Goal: Task Accomplishment & Management: Manage account settings

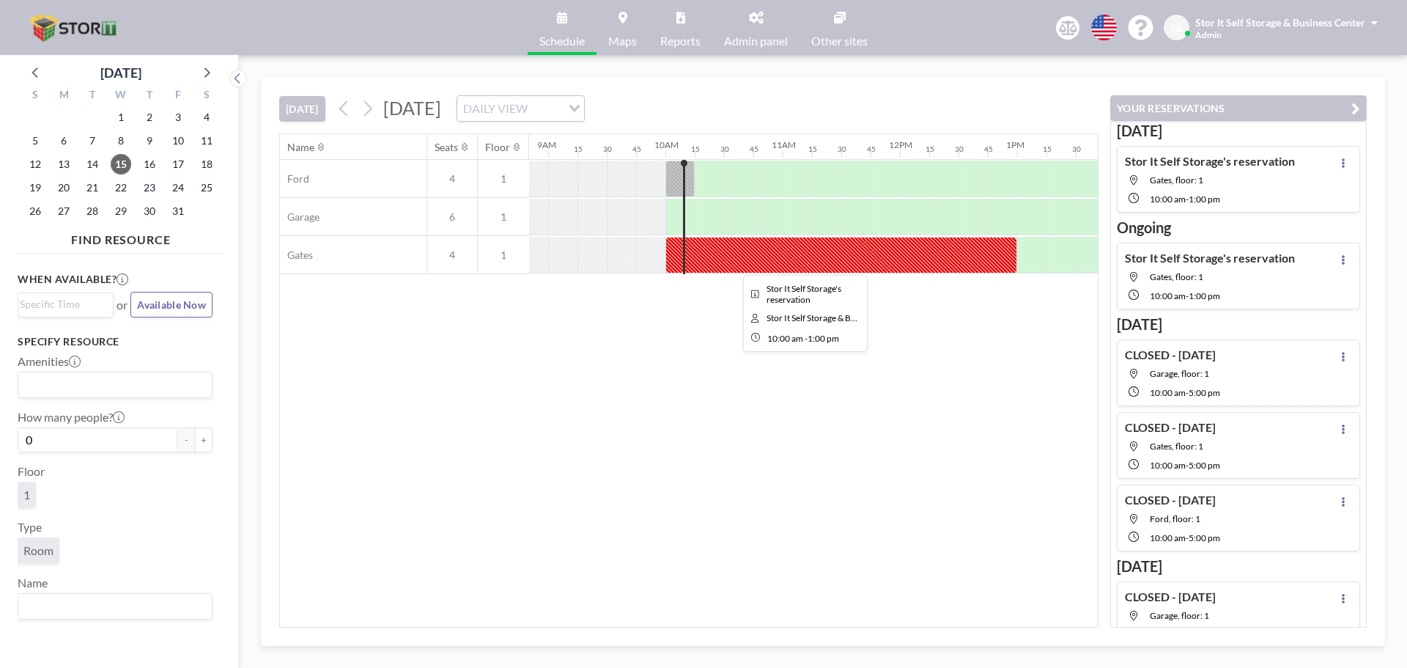
scroll to position [0, 1114]
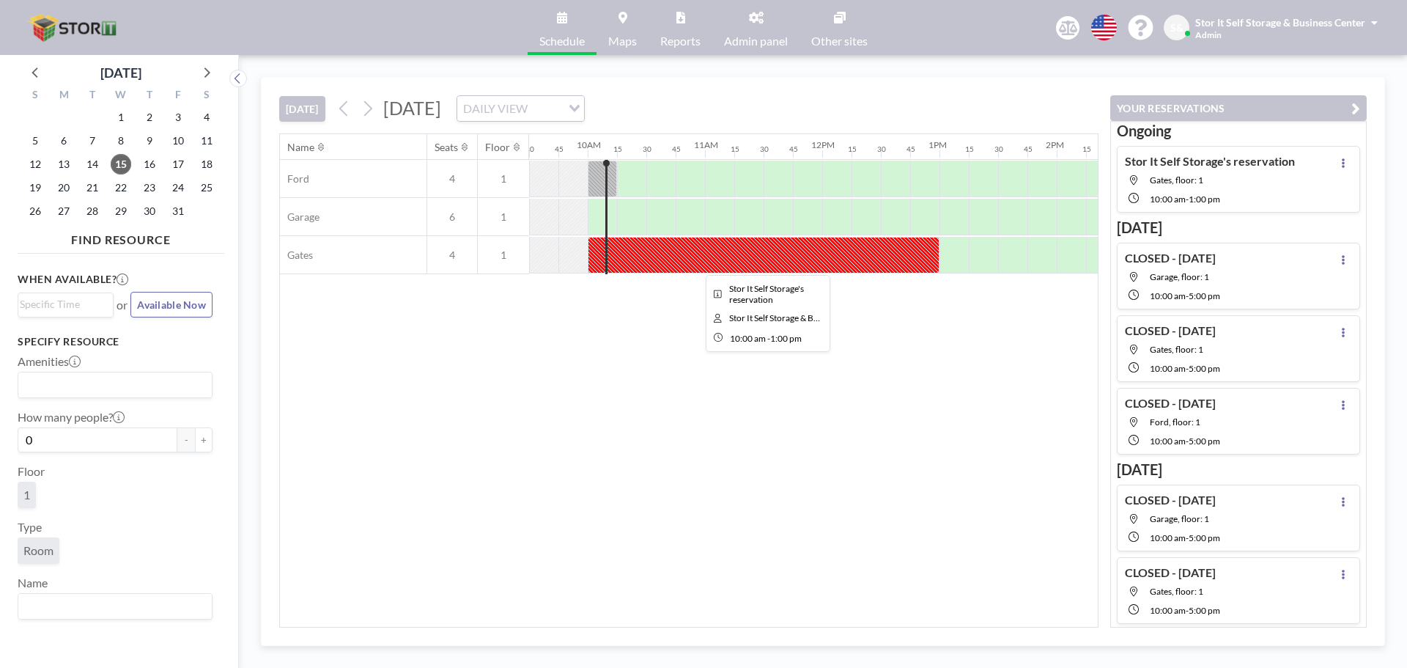
click at [749, 255] on div at bounding box center [764, 255] width 352 height 37
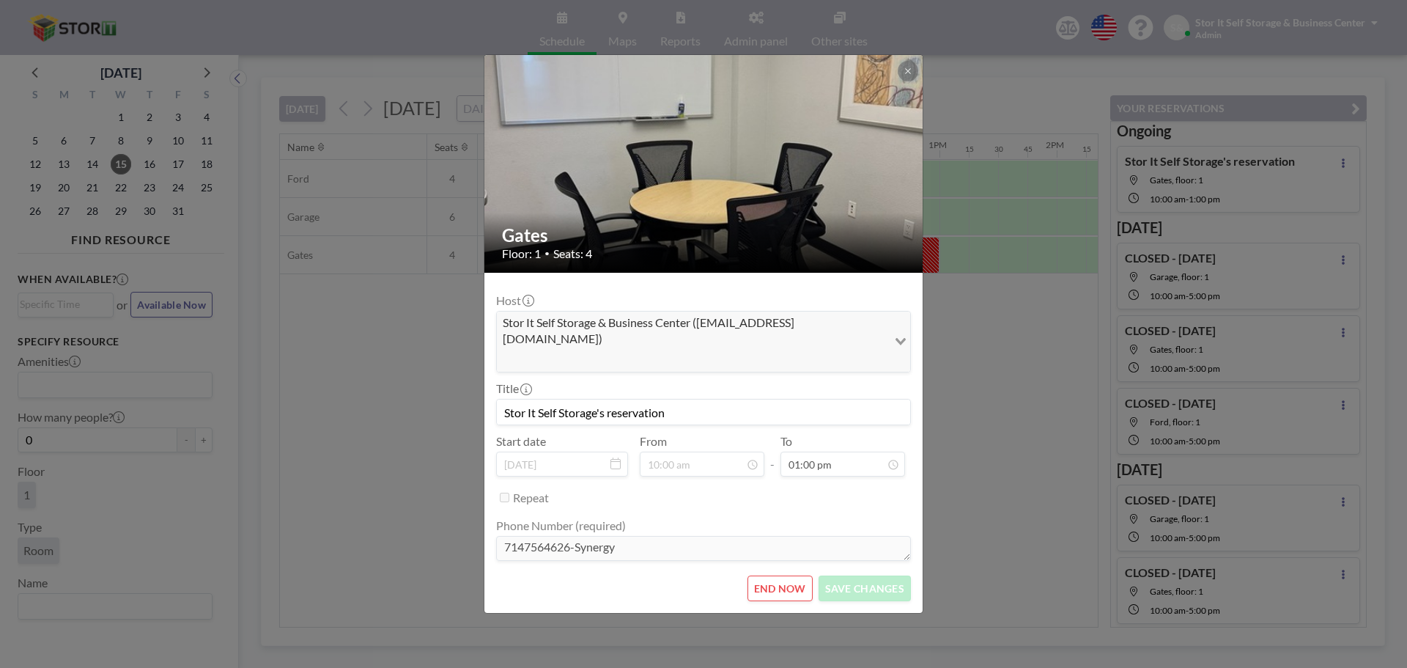
click at [610, 399] on input "Stor It Self Storage's reservation" at bounding box center [703, 411] width 413 height 25
click at [627, 575] on div "END NOW SAVE CHANGES" at bounding box center [703, 588] width 415 height 26
click at [569, 399] on input "Stor It Self Storage's reservation" at bounding box center [703, 411] width 413 height 25
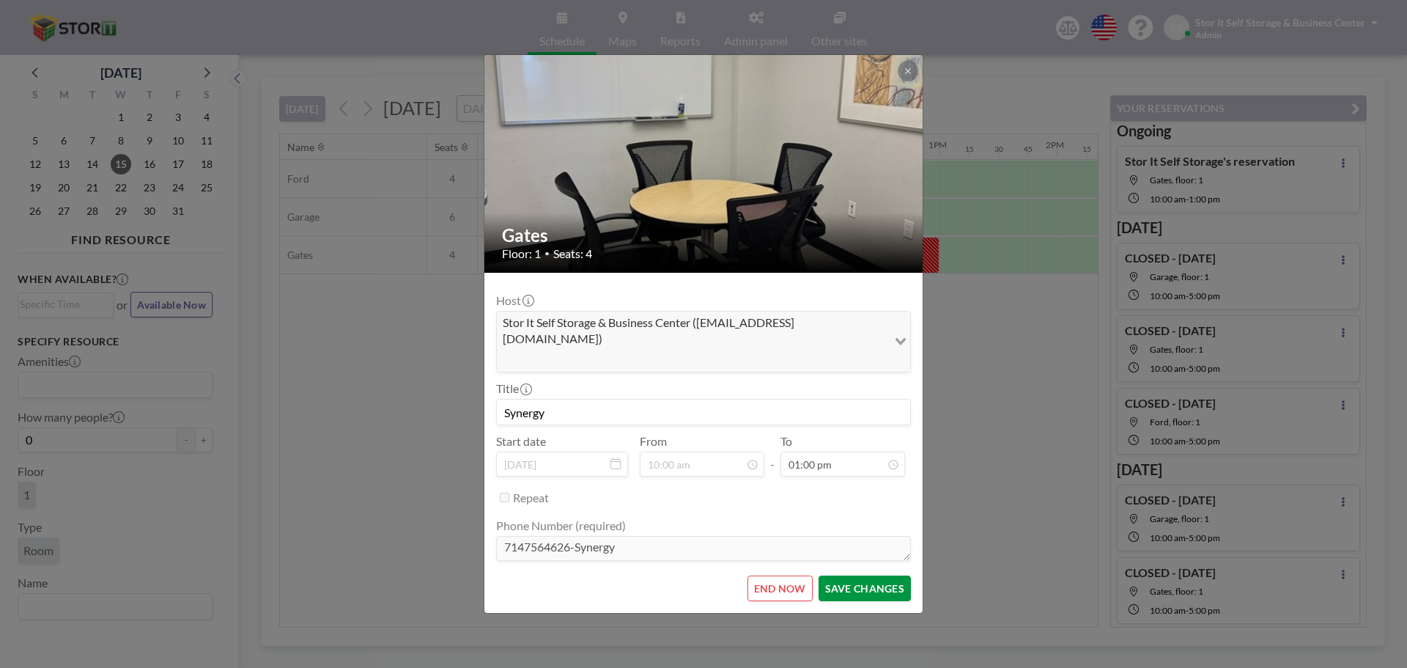
type input "Synergy"
click at [840, 575] on button "SAVE CHANGES" at bounding box center [865, 588] width 92 height 26
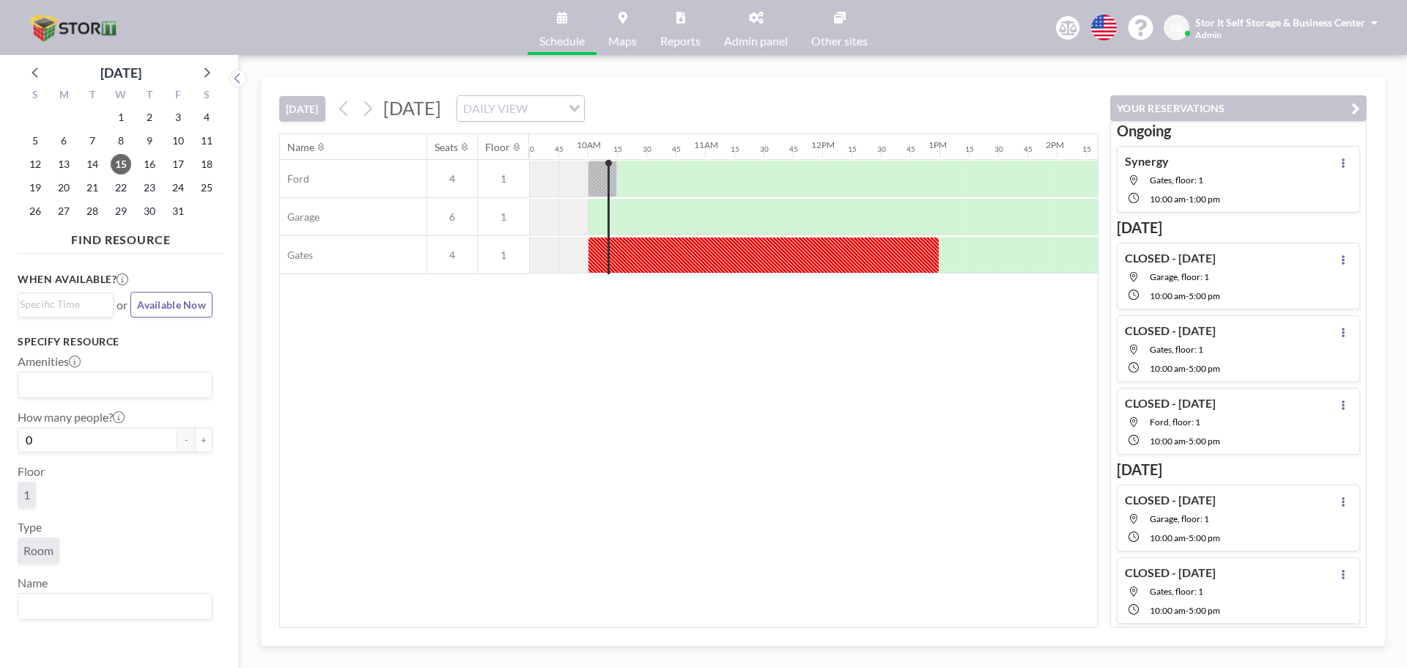
click at [726, 502] on div "Name Seats Floor 12AM 15 30 45 1AM 15 30 45 2AM 15 30 45 3AM 15 30 45 4AM 15 30…" at bounding box center [689, 380] width 818 height 493
